Goal: Information Seeking & Learning: Learn about a topic

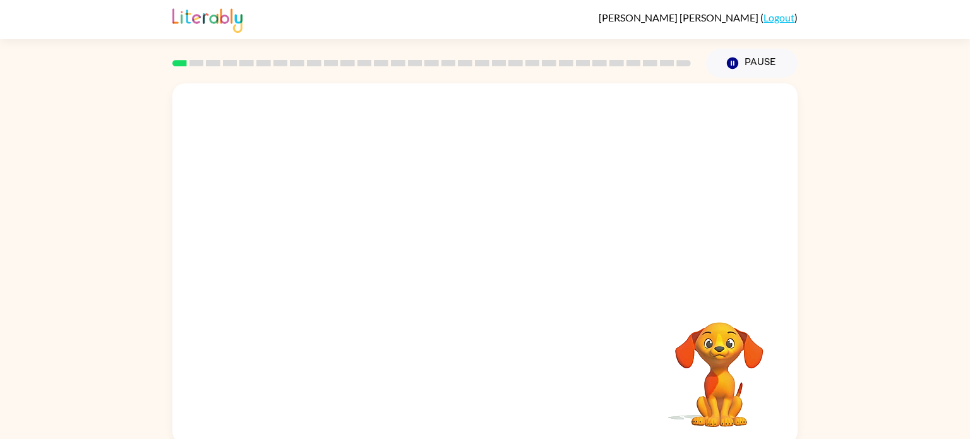
click at [534, 353] on div "Your browser must support playing .mp4 files to use Literably. Please try using…" at bounding box center [484, 263] width 625 height 361
click at [484, 229] on video "Your browser must support playing .mp4 files to use Literably. Please try using…" at bounding box center [484, 189] width 625 height 212
click at [497, 271] on button "button" at bounding box center [485, 270] width 81 height 46
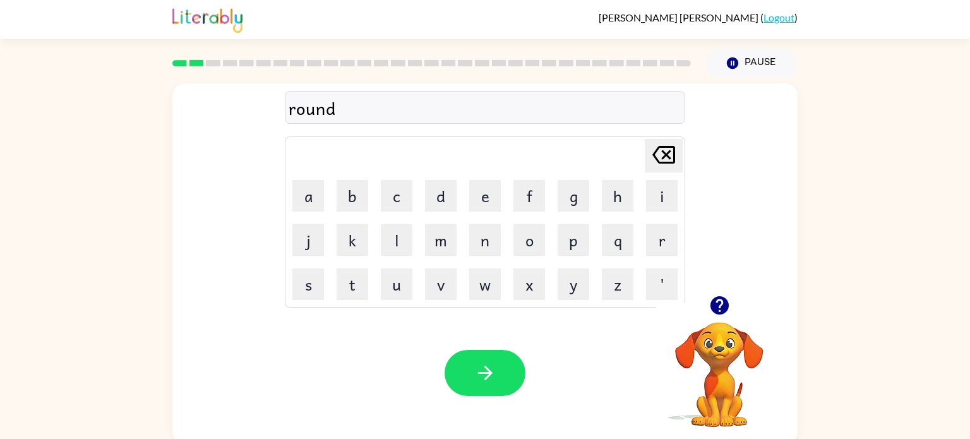
scroll to position [5, 0]
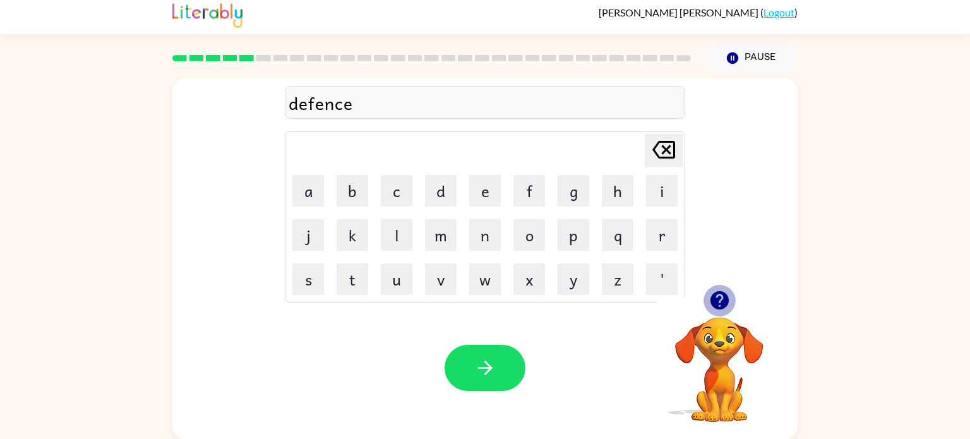
click at [712, 292] on icon "button" at bounding box center [720, 300] width 22 height 22
click at [401, 97] on div "defence" at bounding box center [485, 103] width 393 height 27
click at [481, 377] on icon "button" at bounding box center [485, 368] width 22 height 22
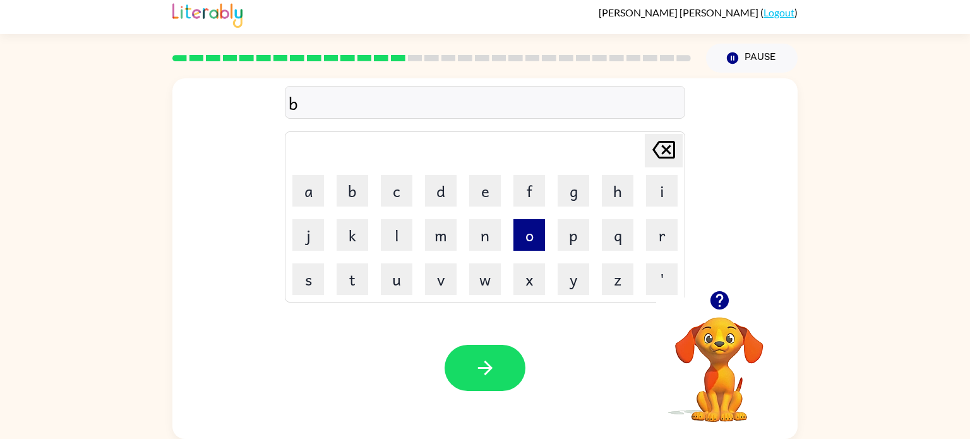
click at [529, 234] on button "o" at bounding box center [530, 235] width 32 height 32
click at [394, 289] on button "u" at bounding box center [397, 279] width 32 height 32
click at [480, 236] on button "n" at bounding box center [485, 235] width 32 height 32
click at [478, 184] on button "e" at bounding box center [485, 191] width 32 height 32
click at [314, 278] on button "s" at bounding box center [308, 279] width 32 height 32
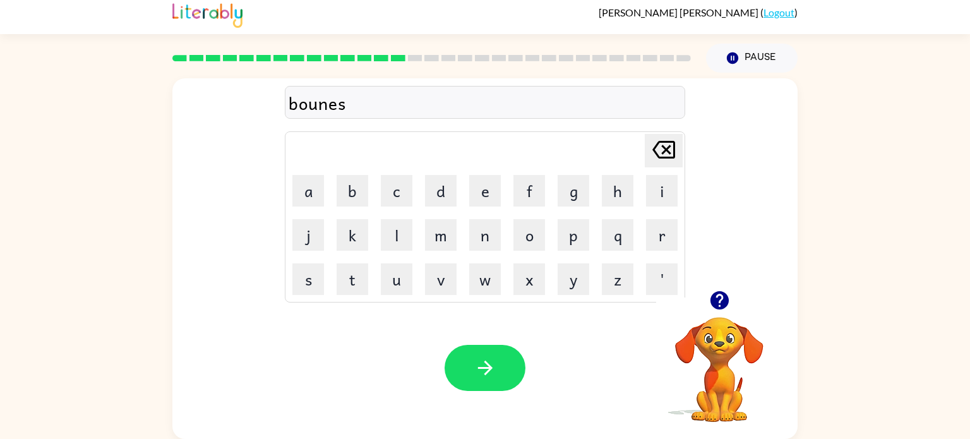
type button "s"
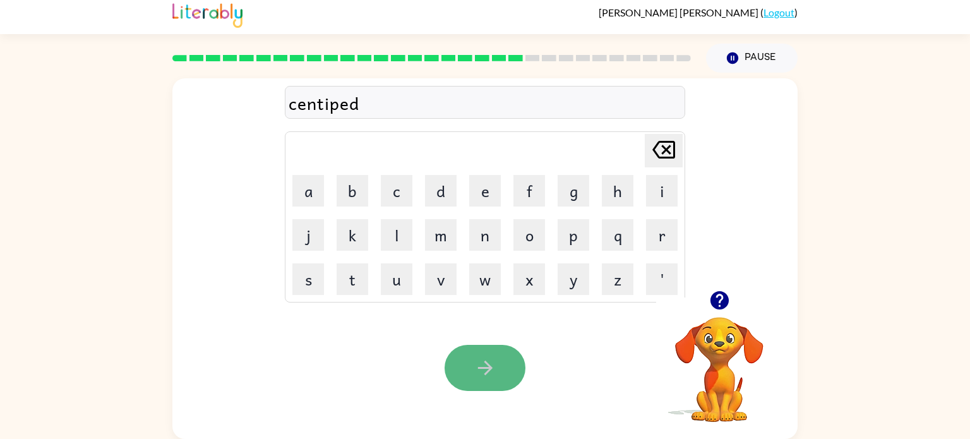
click at [479, 358] on icon "button" at bounding box center [485, 368] width 22 height 22
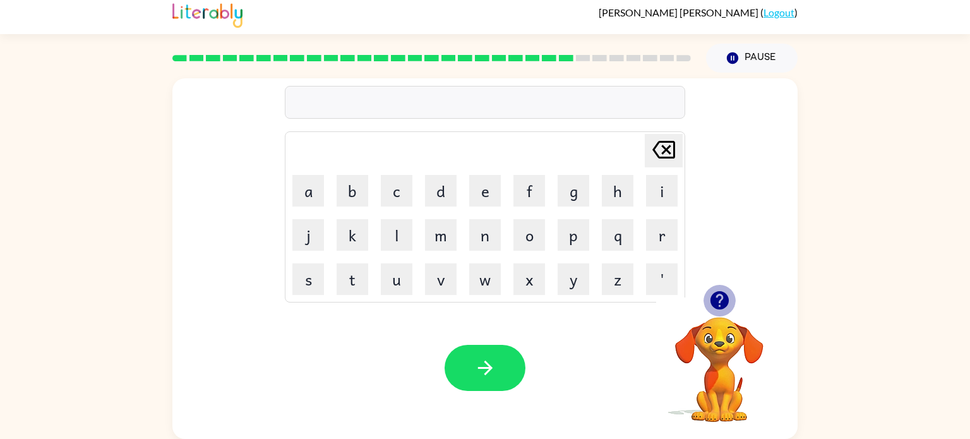
click at [717, 303] on icon "button" at bounding box center [719, 300] width 18 height 18
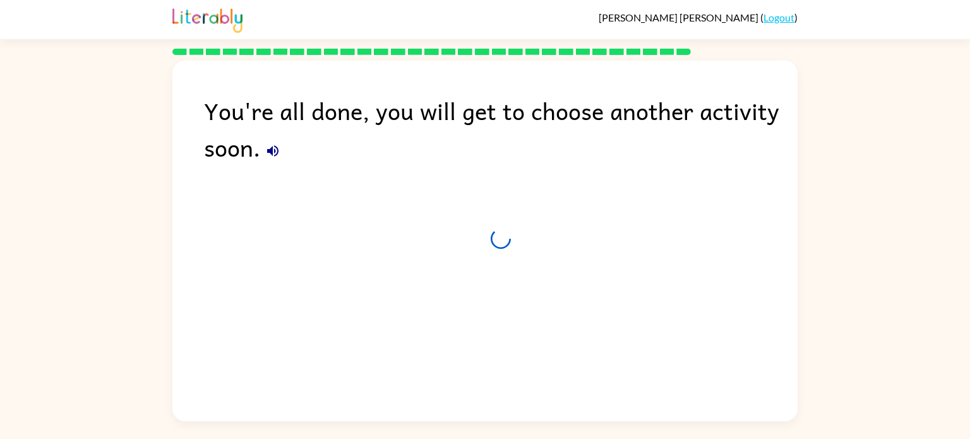
scroll to position [0, 0]
